Goal: Task Accomplishment & Management: Use online tool/utility

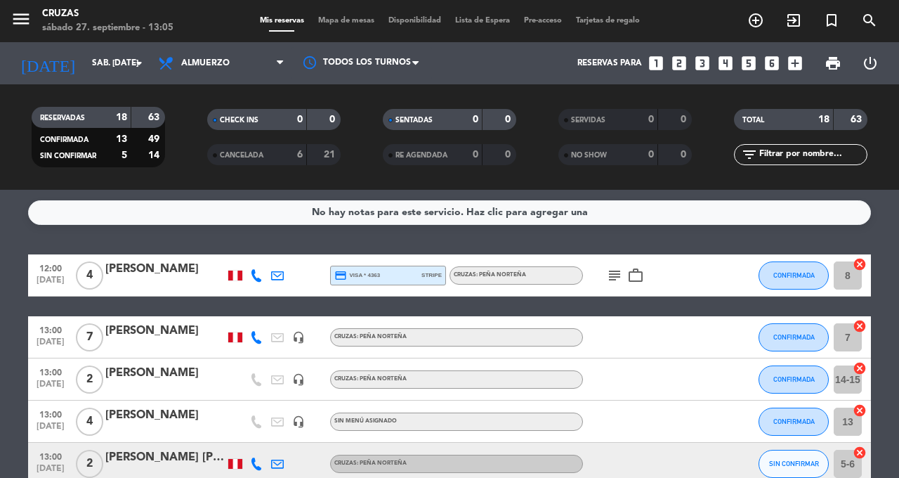
click at [789, 17] on icon "exit_to_app" at bounding box center [793, 20] width 17 height 17
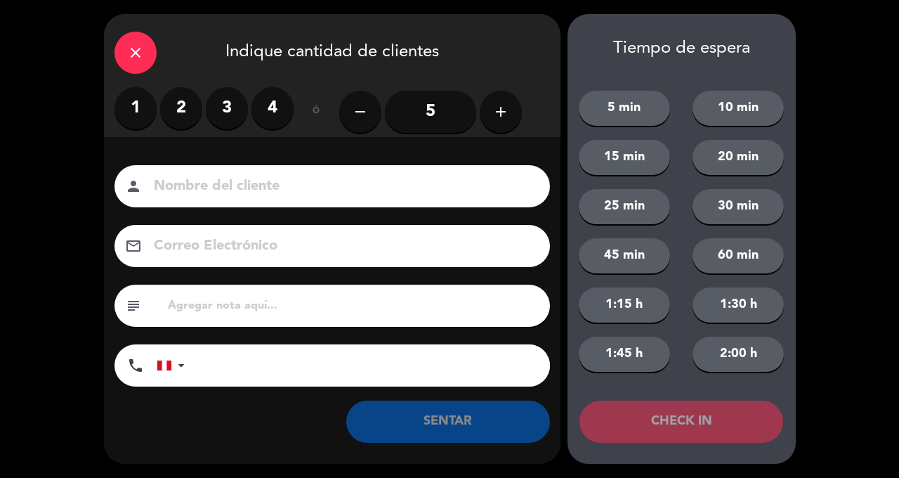
click at [182, 104] on label "2" at bounding box center [181, 108] width 42 height 42
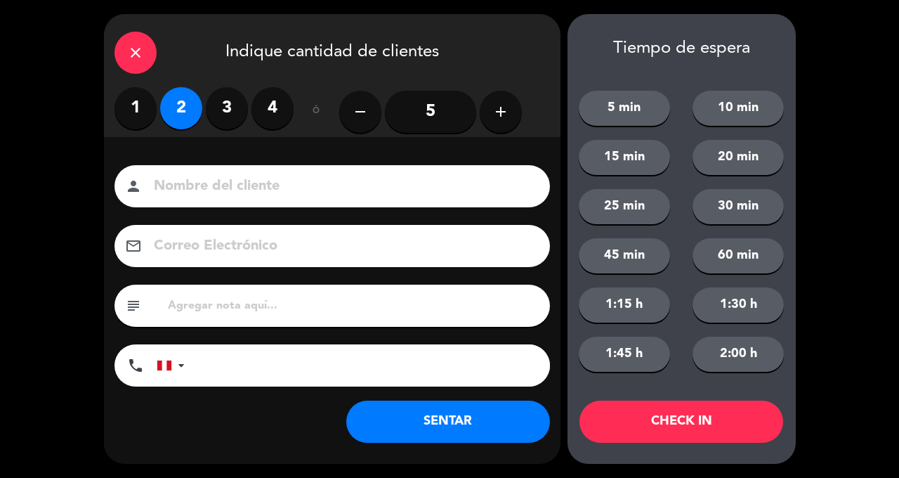
click at [370, 195] on input at bounding box center [341, 186] width 379 height 25
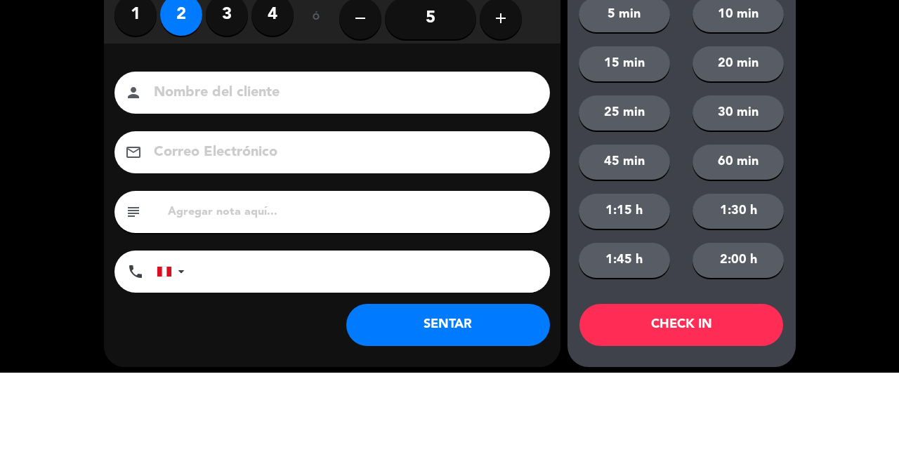
click at [502, 217] on div "Nombre del cliente person Correo Electrónico email subject phone [GEOGRAPHIC_DA…" at bounding box center [332, 277] width 456 height 225
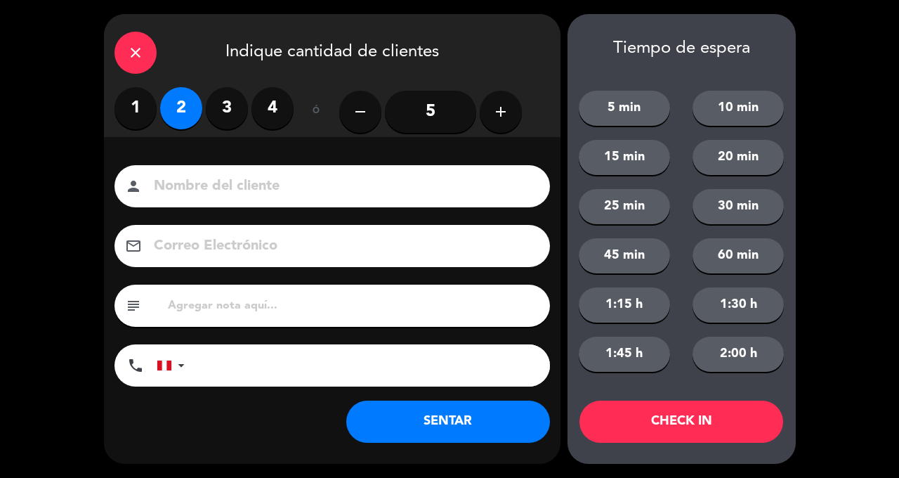
click at [435, 411] on button "SENTAR" at bounding box center [448, 421] width 204 height 42
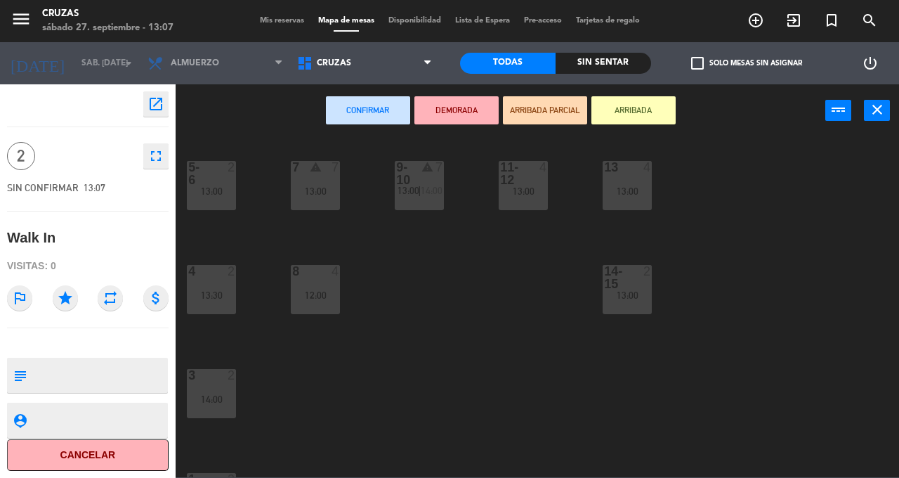
click at [367, 113] on button "Confirmar" at bounding box center [368, 110] width 84 height 28
click at [865, 114] on button "close" at bounding box center [877, 110] width 26 height 21
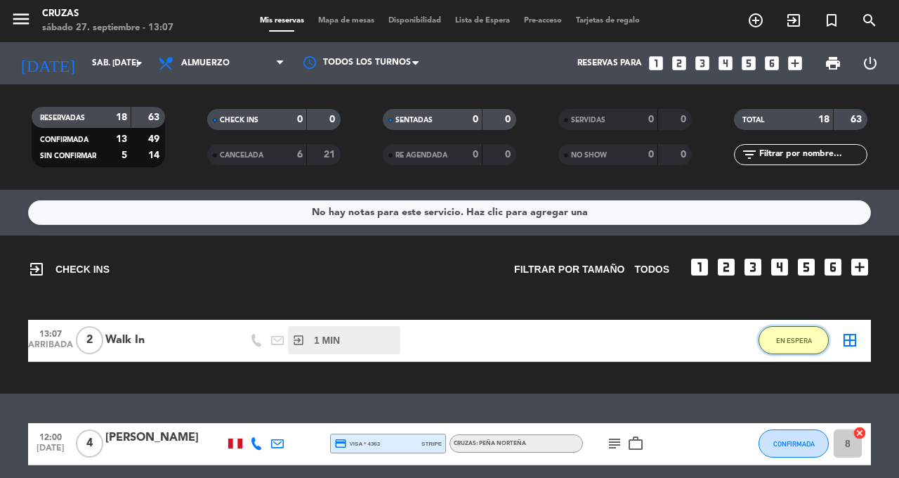
click at [789, 343] on span "EN ESPERA" at bounding box center [794, 340] width 36 height 8
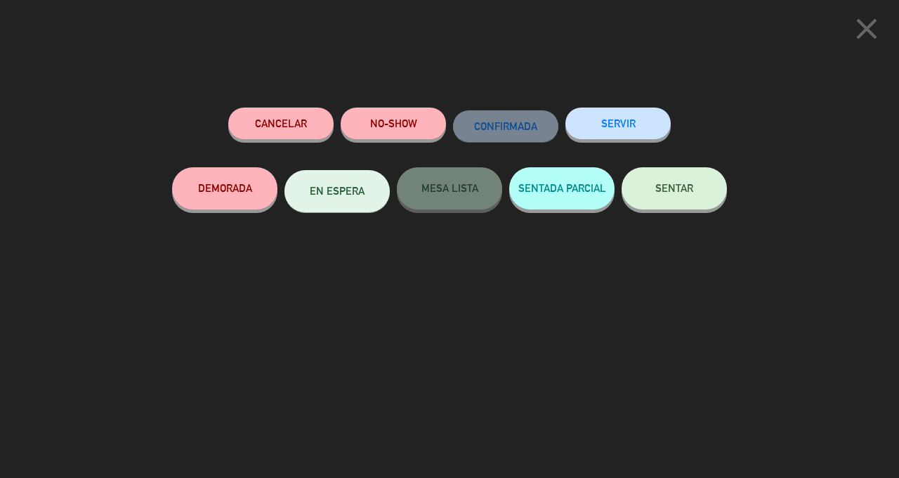
click at [662, 187] on span "SENTAR" at bounding box center [674, 188] width 38 height 12
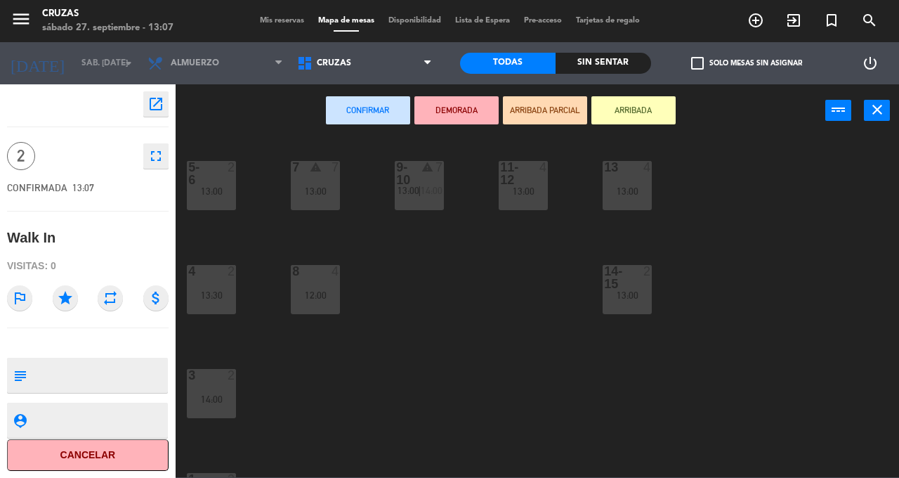
click at [615, 294] on div "13:00" at bounding box center [626, 295] width 49 height 10
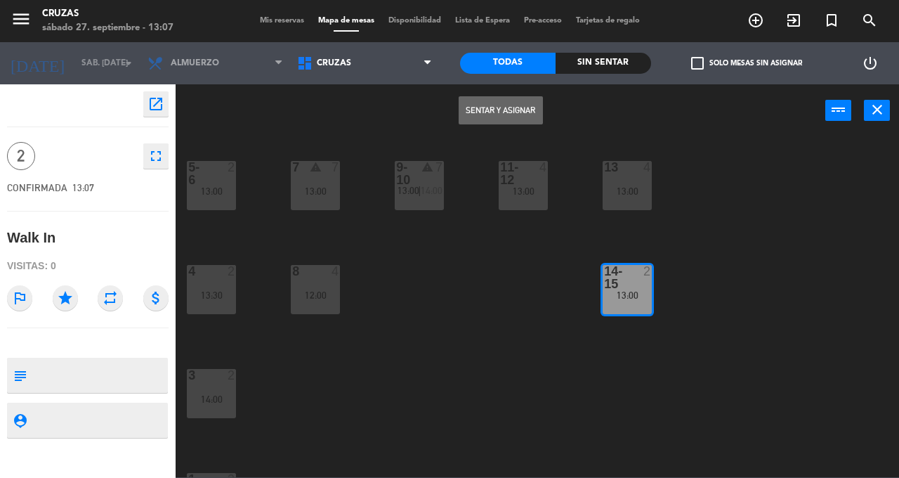
click at [503, 113] on button "Sentar y Asignar" at bounding box center [501, 110] width 84 height 28
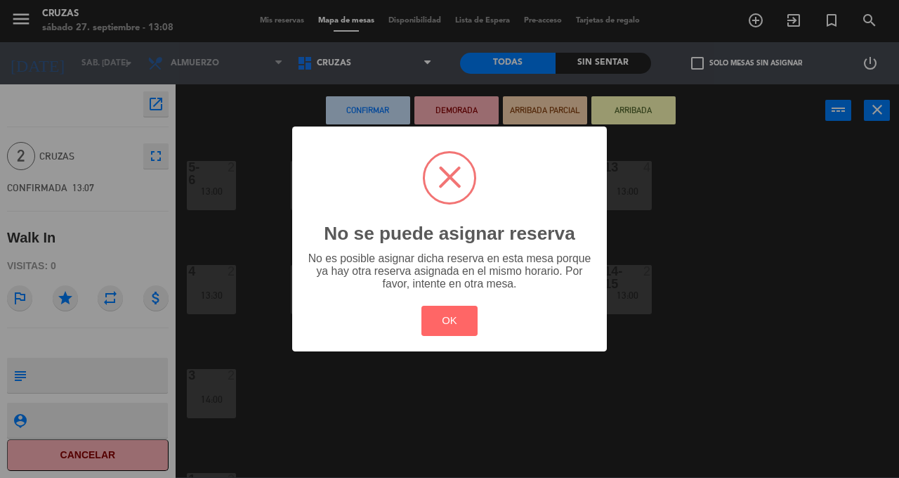
click at [447, 322] on button "OK" at bounding box center [449, 320] width 57 height 30
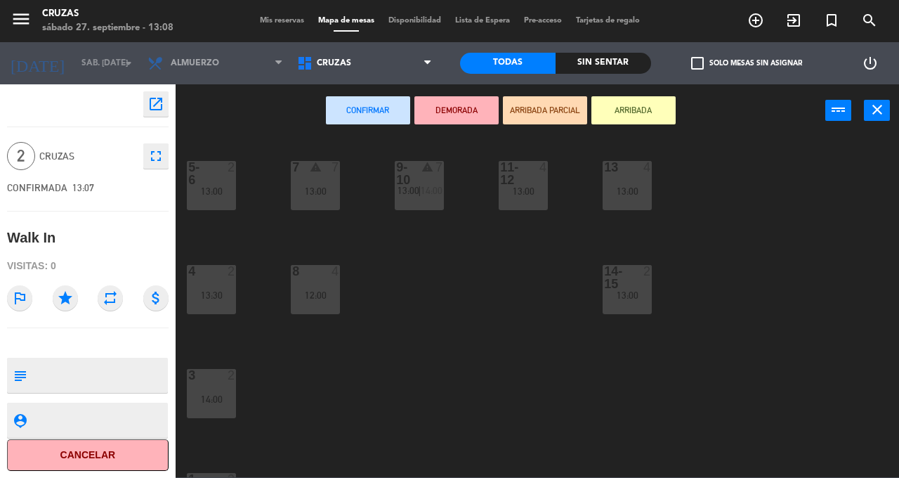
click at [867, 109] on button "close" at bounding box center [877, 110] width 26 height 21
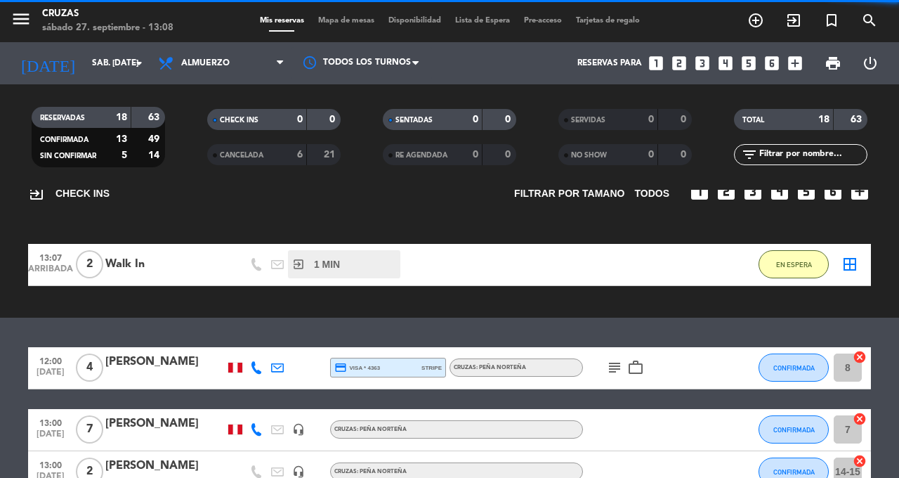
scroll to position [130, 0]
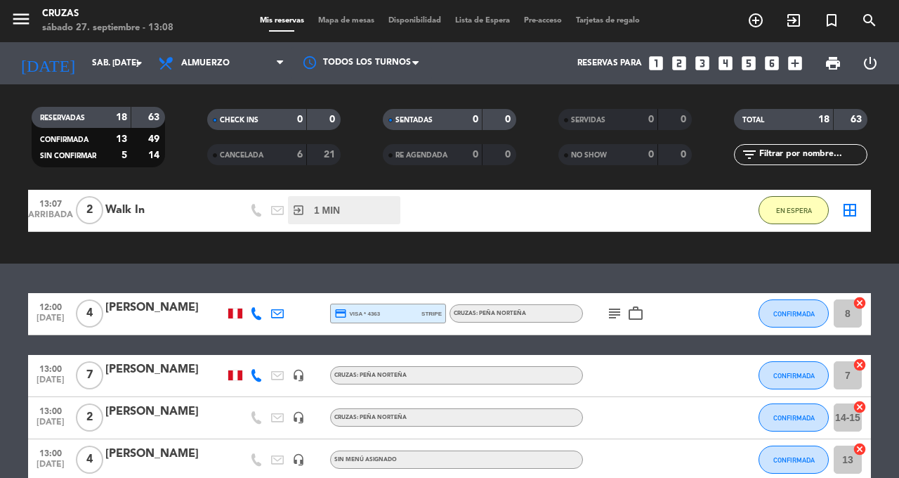
click at [845, 211] on icon "border_all" at bounding box center [849, 210] width 17 height 17
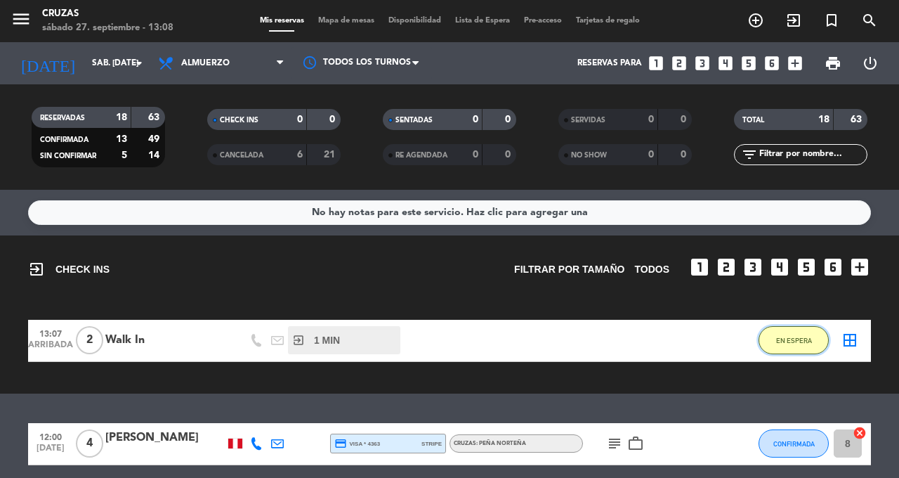
click at [787, 350] on button "EN ESPERA" at bounding box center [793, 340] width 70 height 28
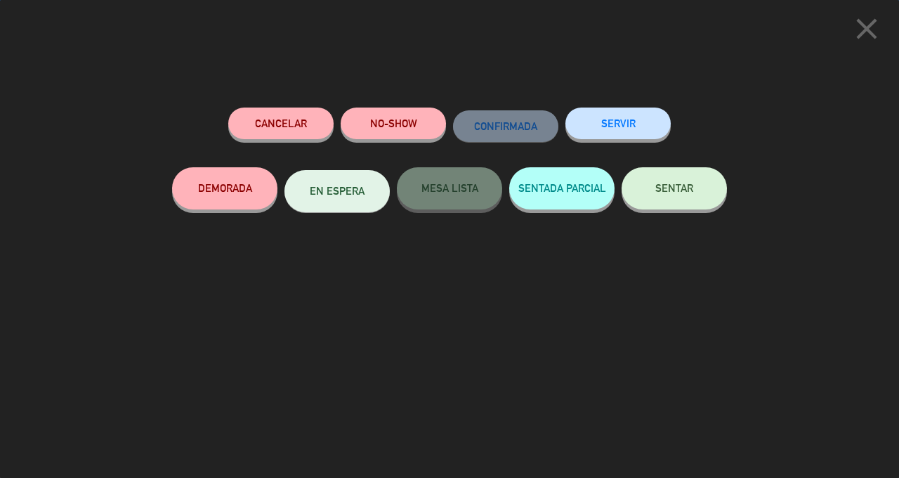
click at [294, 128] on button "Cancelar" at bounding box center [280, 123] width 105 height 32
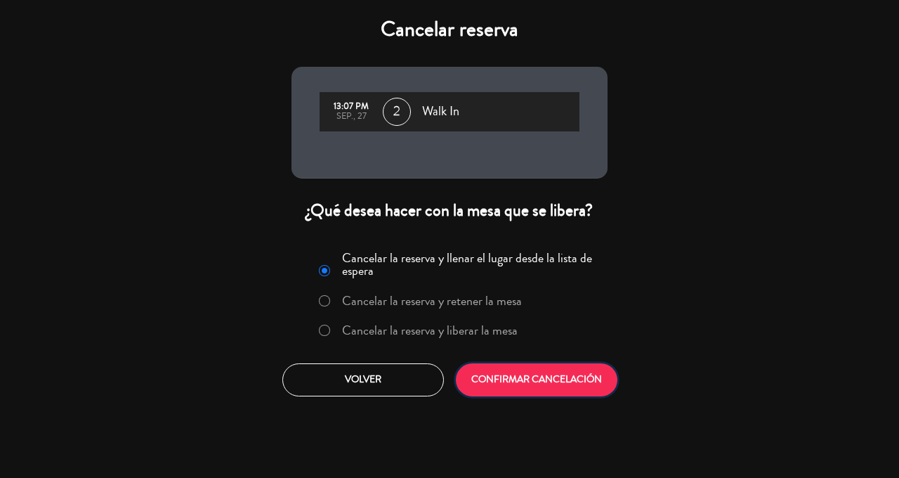
click at [542, 388] on button "CONFIRMAR CANCELACIÓN" at bounding box center [537, 379] width 162 height 33
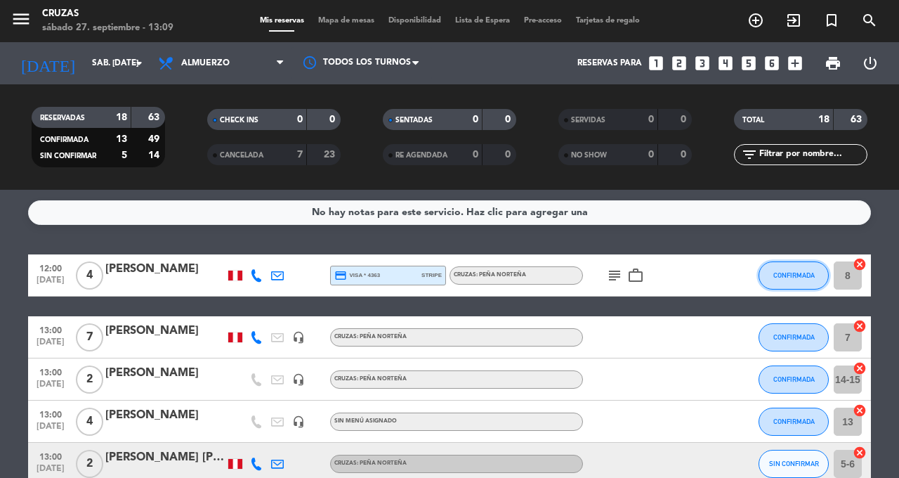
click at [786, 278] on span "CONFIRMADA" at bounding box center [793, 275] width 41 height 8
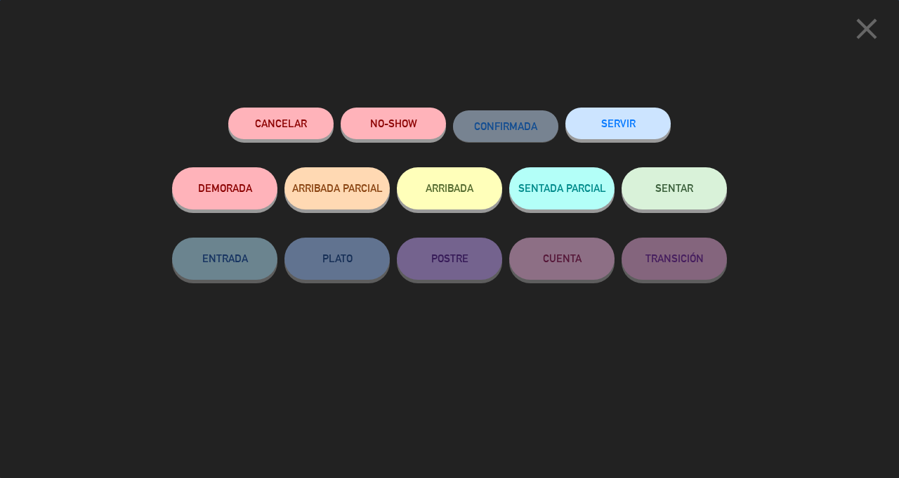
click at [676, 194] on span "SENTAR" at bounding box center [674, 188] width 38 height 12
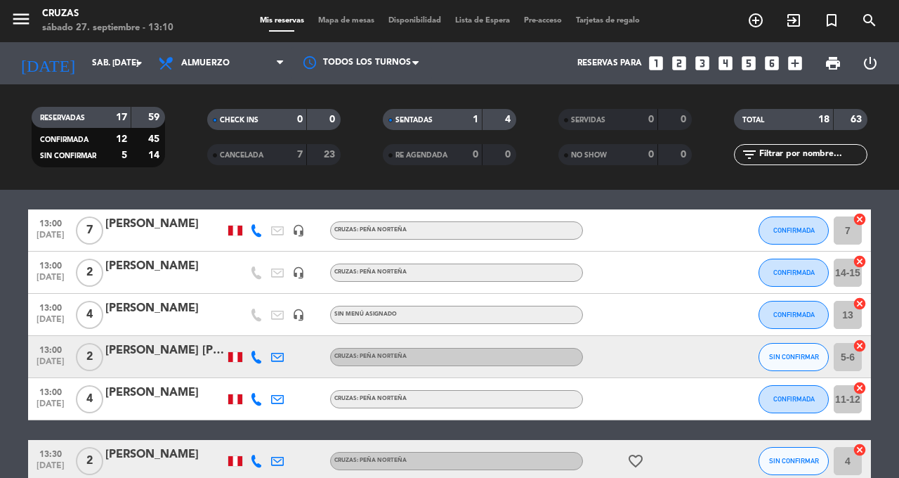
scroll to position [23, 0]
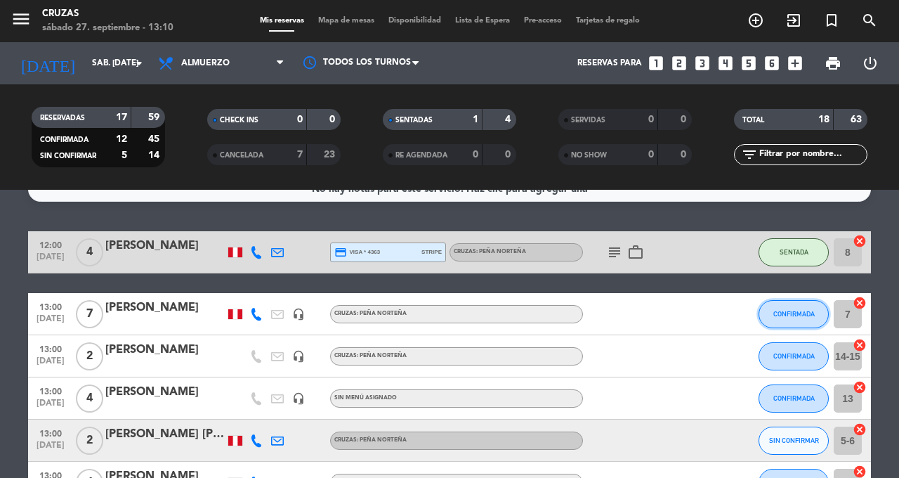
click at [792, 308] on button "CONFIRMADA" at bounding box center [793, 314] width 70 height 28
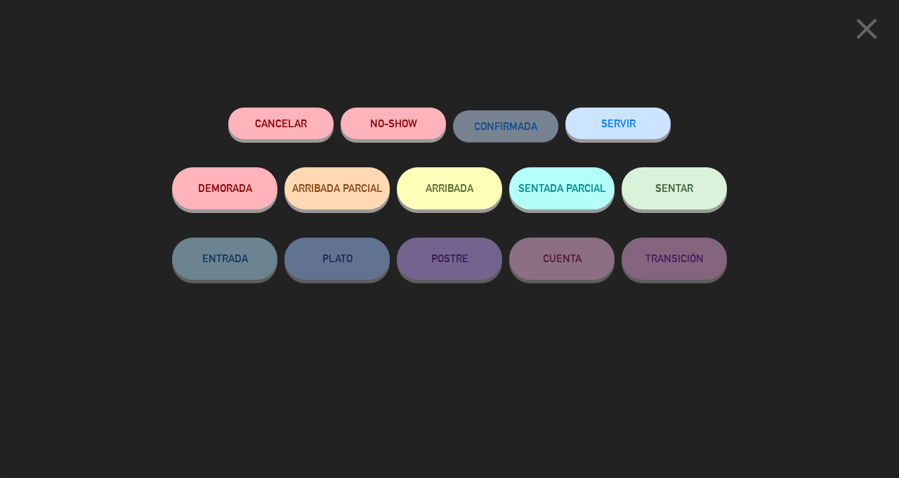
click at [667, 194] on span "SENTAR" at bounding box center [674, 188] width 38 height 12
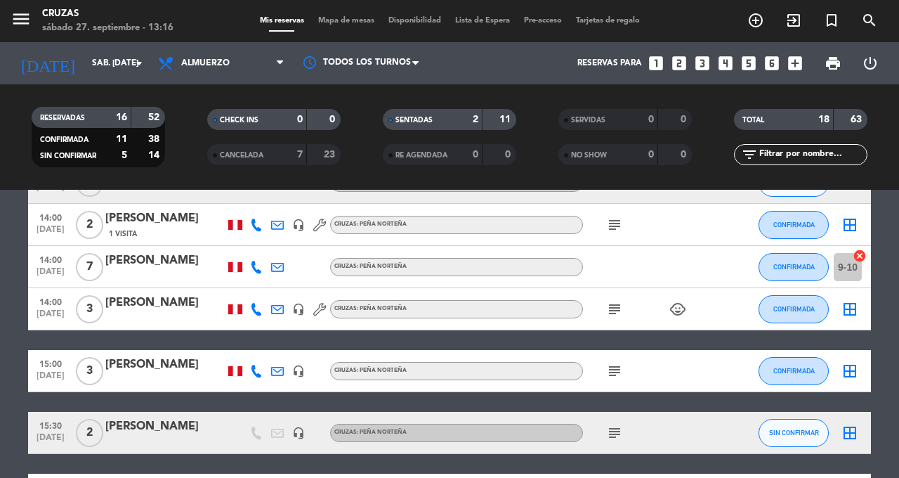
scroll to position [617, 0]
